Goal: Task Accomplishment & Management: Use online tool/utility

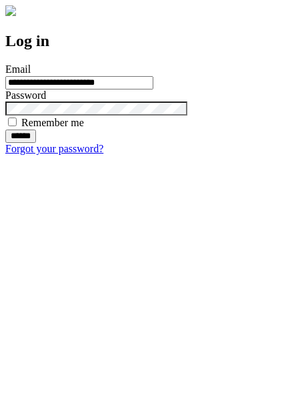
click at [36, 143] on input "******" at bounding box center [20, 136] width 31 height 13
